Goal: Check status

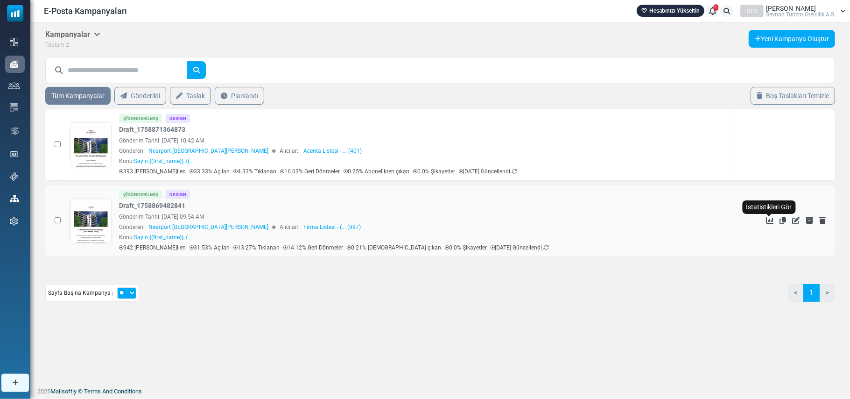
click at [768, 219] on icon "İstatistikleri Gör" at bounding box center [769, 220] width 7 height 7
click at [773, 141] on td "İstatistikleri Gör Kopyala Düzenle Arşivden Çıkar Sil" at bounding box center [785, 144] width 100 height 71
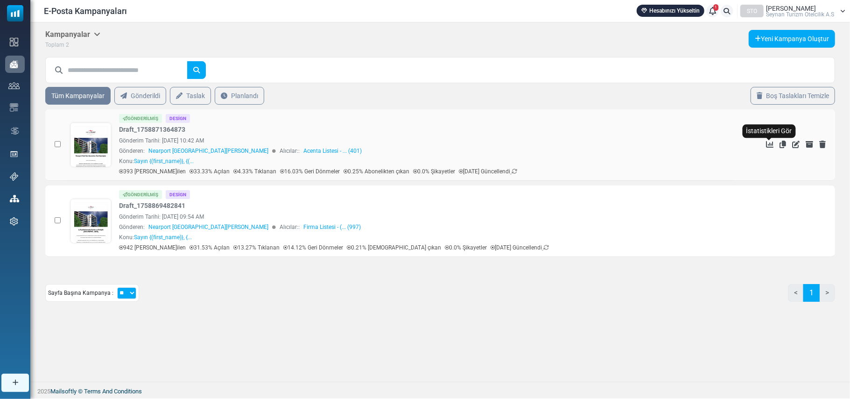
click at [772, 141] on icon "İstatistikleri Gör" at bounding box center [769, 144] width 7 height 7
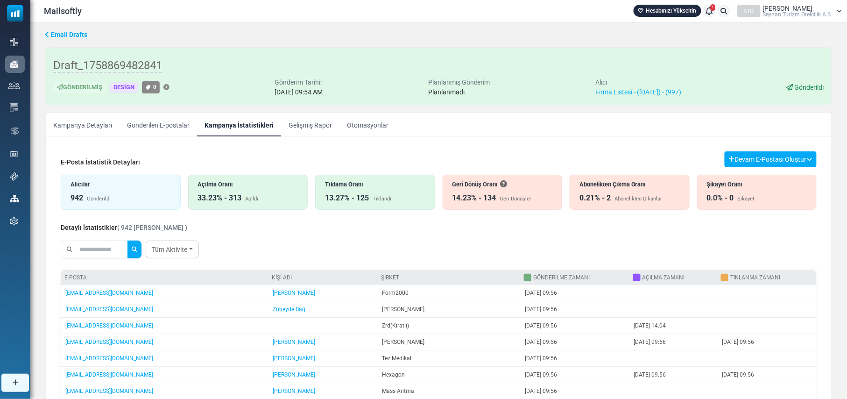
click at [500, 197] on div "Geri Dönüşler" at bounding box center [516, 199] width 32 height 8
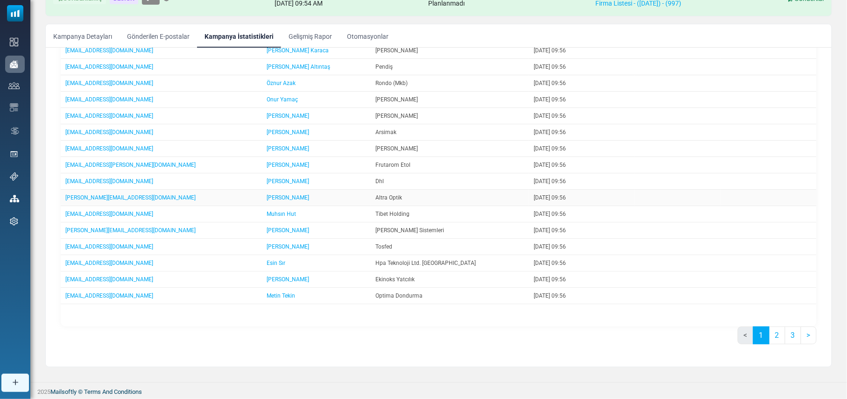
scroll to position [90, 0]
click at [772, 337] on link "2" at bounding box center [777, 335] width 16 height 18
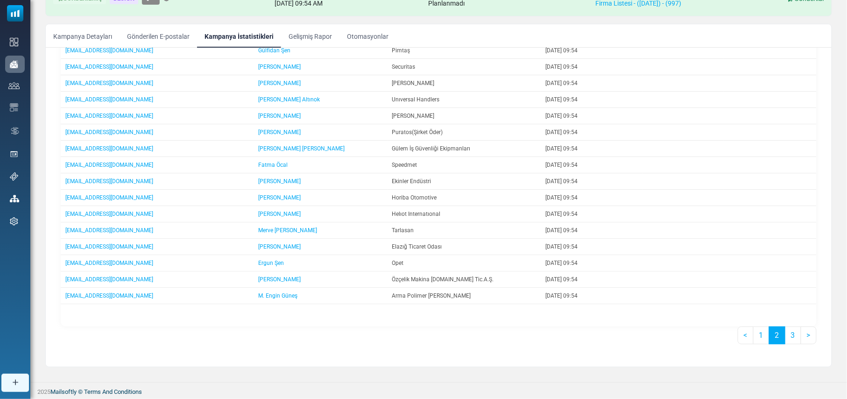
scroll to position [559, 0]
click at [787, 334] on link "3" at bounding box center [793, 335] width 16 height 18
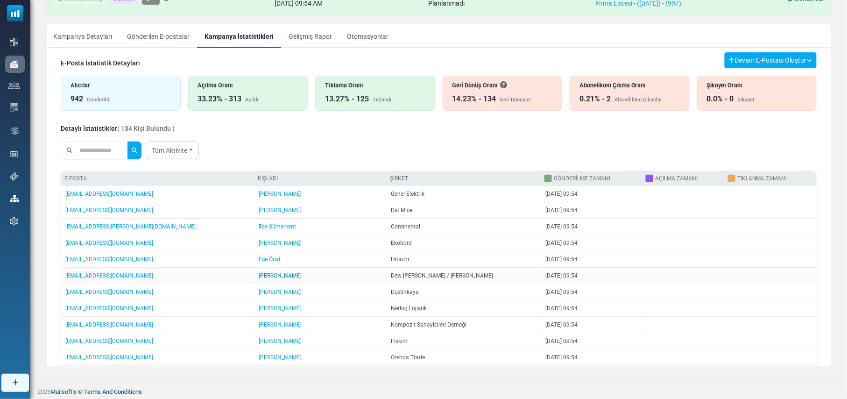
scroll to position [0, 0]
